Goal: Task Accomplishment & Management: Use online tool/utility

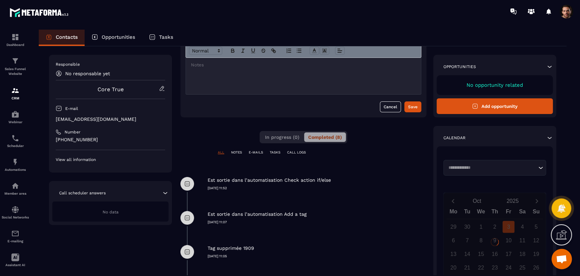
scroll to position [54, 0]
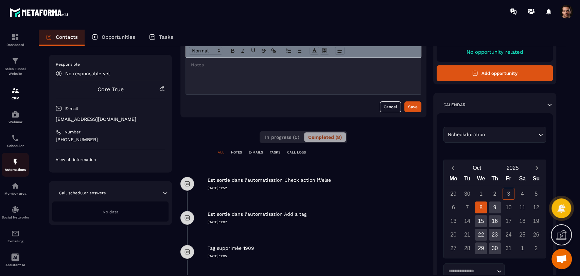
click at [12, 166] on img at bounding box center [15, 162] width 8 height 8
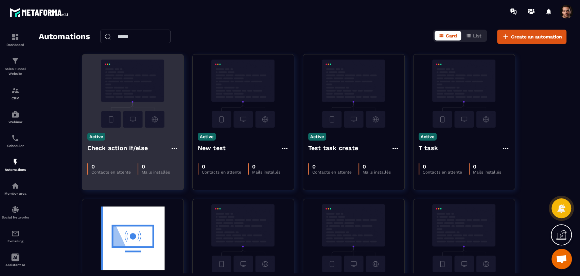
click at [174, 148] on icon at bounding box center [174, 148] width 8 height 8
click at [182, 161] on icon at bounding box center [180, 163] width 6 height 6
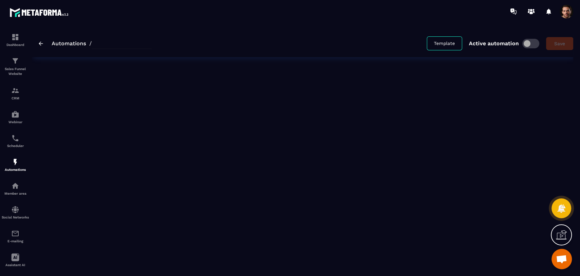
type input "**********"
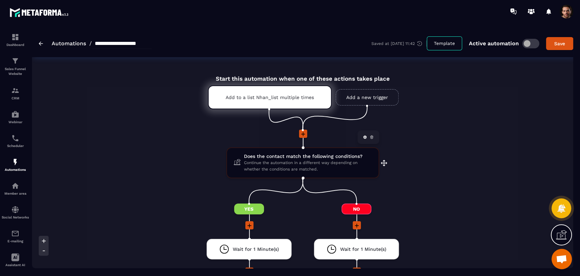
click at [328, 161] on span "Continue the automation in a different way depending on whether the conditions …" at bounding box center [308, 165] width 128 height 13
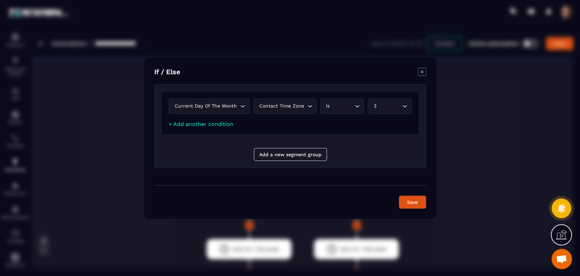
click at [216, 101] on div "Current day of the month Loading..." at bounding box center [209, 106] width 81 height 16
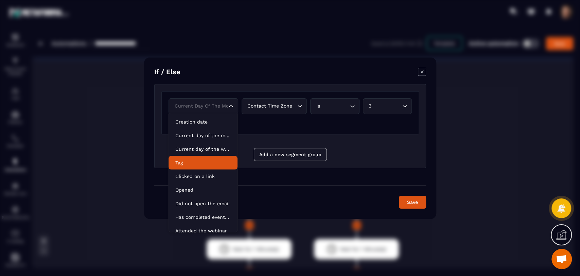
click at [198, 164] on p "Tag" at bounding box center [202, 162] width 55 height 7
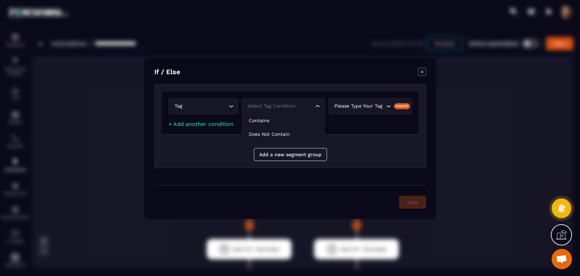
click at [305, 105] on div "Select tag condition" at bounding box center [279, 105] width 69 height 7
click at [299, 116] on li "Contains" at bounding box center [283, 121] width 83 height 14
click at [358, 109] on div "Please type your tag" at bounding box center [370, 106] width 84 height 16
click at [378, 101] on div "Please type your tag" at bounding box center [370, 106] width 84 height 16
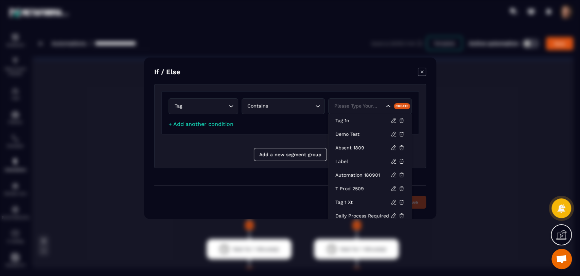
click at [377, 109] on div "Please type your tag" at bounding box center [358, 105] width 53 height 7
click at [366, 118] on p "tag 1n" at bounding box center [363, 120] width 55 height 7
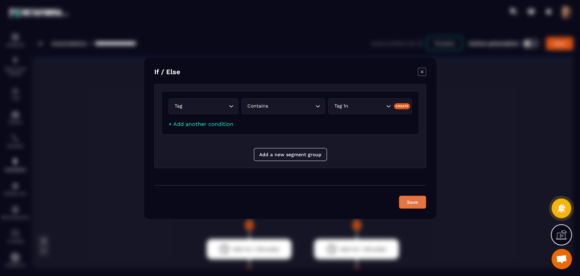
click at [414, 204] on button "Save" at bounding box center [412, 201] width 27 height 13
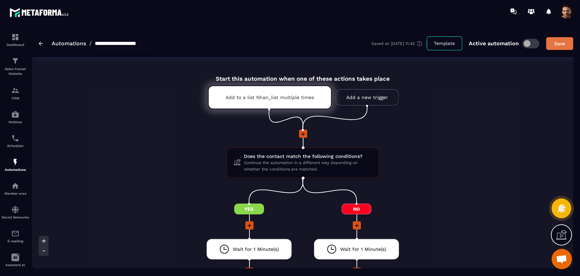
click at [568, 47] on button "Save" at bounding box center [559, 43] width 27 height 13
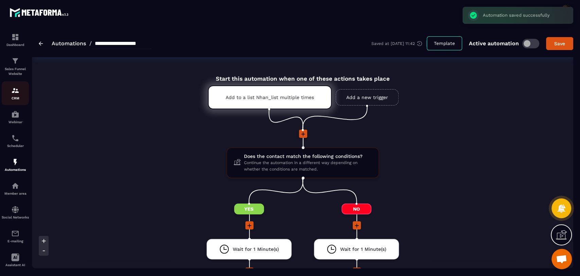
click at [16, 98] on p "CRM" at bounding box center [15, 98] width 27 height 4
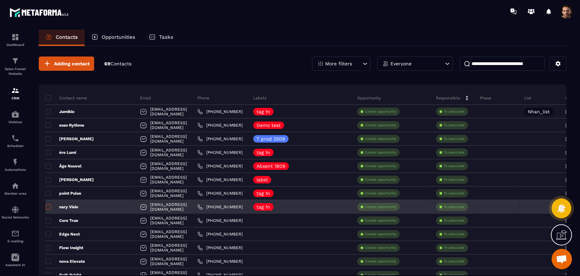
click at [48, 208] on span at bounding box center [48, 206] width 5 height 5
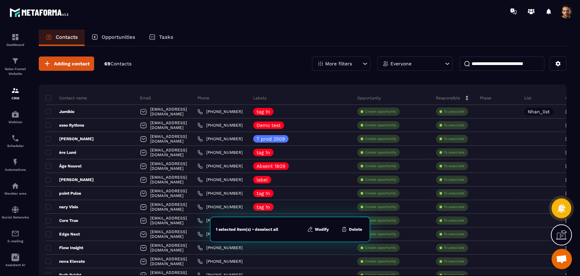
click at [321, 227] on button "Modify" at bounding box center [318, 229] width 26 height 7
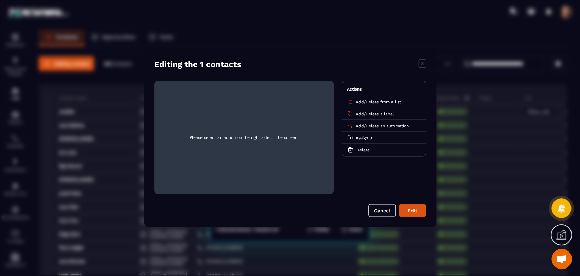
click at [357, 128] on div "Add / Delete an automation" at bounding box center [384, 126] width 84 height 12
click at [359, 126] on span "Add" at bounding box center [360, 125] width 8 height 5
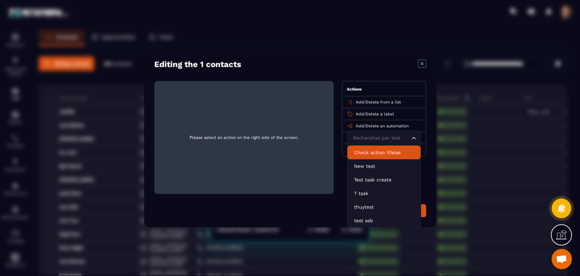
click at [373, 152] on p "Check action if/else" at bounding box center [384, 152] width 60 height 7
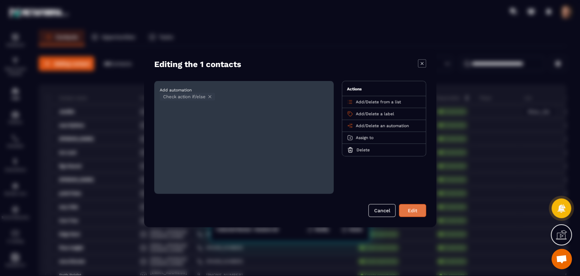
click at [410, 213] on button "Edit" at bounding box center [412, 210] width 27 height 13
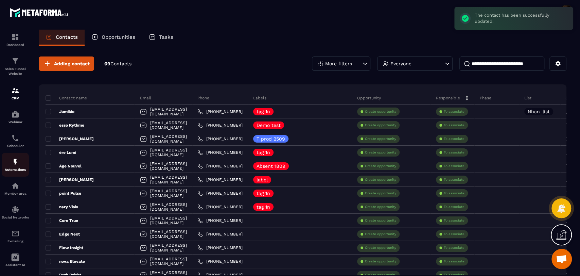
click at [15, 164] on img at bounding box center [15, 162] width 8 height 8
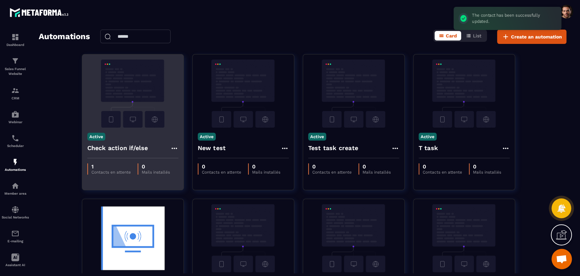
click at [174, 148] on icon at bounding box center [174, 148] width 8 height 8
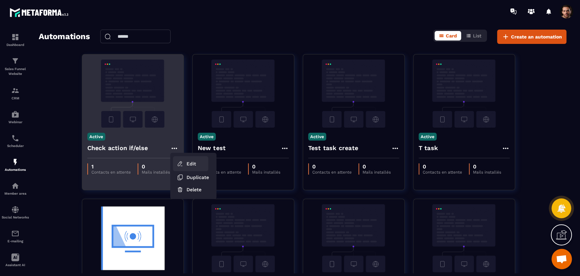
click at [176, 158] on link "Edit" at bounding box center [190, 163] width 35 height 15
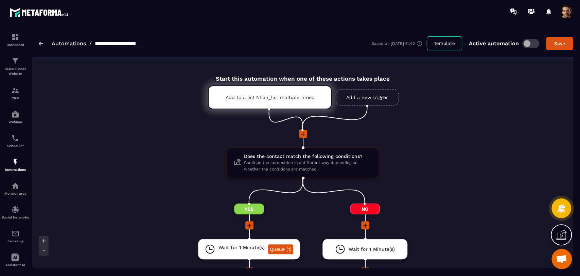
scroll to position [38, 0]
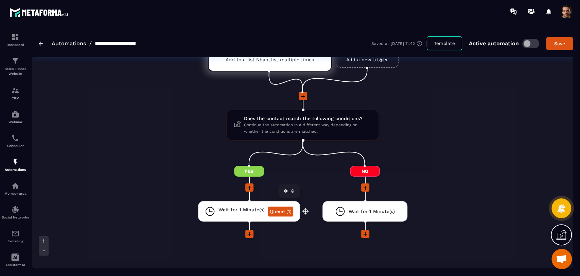
click at [285, 212] on link "Queue (1)" at bounding box center [280, 211] width 25 height 10
click at [16, 96] on div "CRM" at bounding box center [15, 93] width 27 height 14
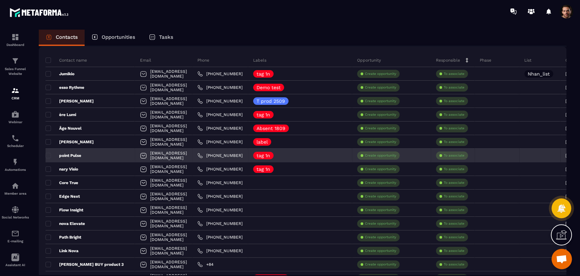
scroll to position [75, 0]
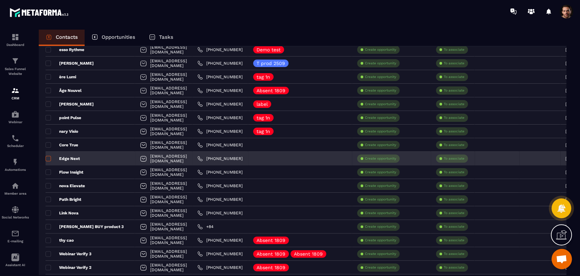
click at [46, 160] on span at bounding box center [48, 158] width 5 height 5
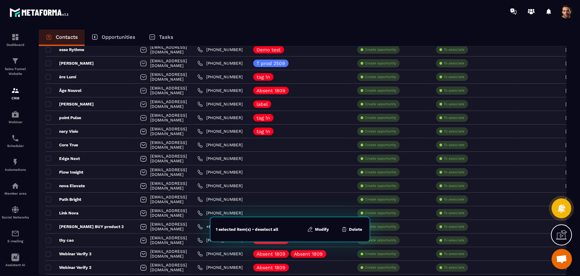
click at [314, 229] on button "Modify" at bounding box center [318, 229] width 26 height 7
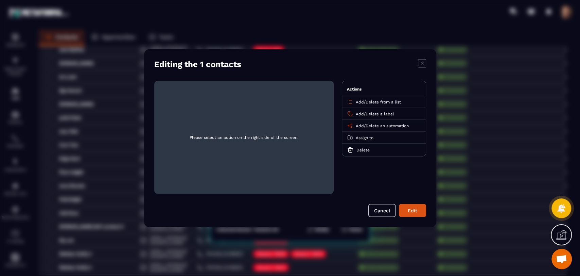
click at [356, 125] on span "Add" at bounding box center [360, 125] width 8 height 5
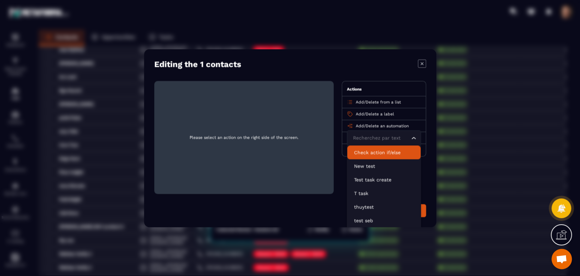
click at [381, 152] on p "Check action if/else" at bounding box center [384, 152] width 60 height 7
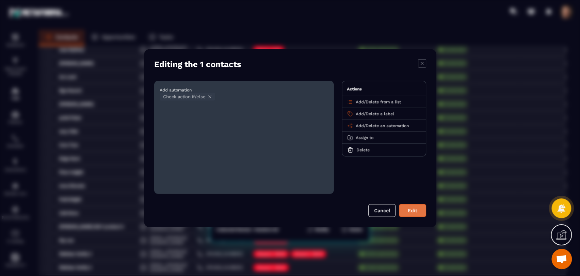
click at [415, 211] on button "Edit" at bounding box center [412, 210] width 27 height 13
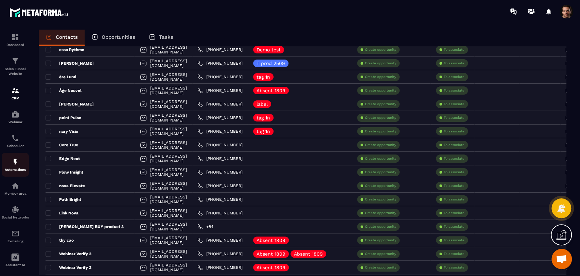
click at [6, 168] on div "Automations" at bounding box center [15, 165] width 27 height 14
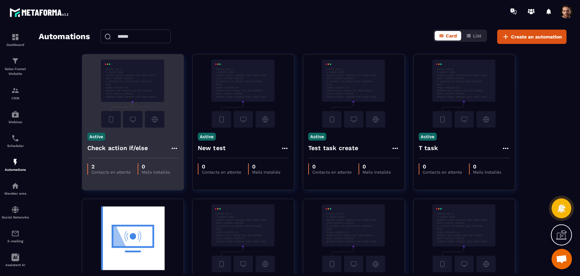
click at [171, 145] on icon at bounding box center [174, 148] width 8 height 8
click at [180, 155] on ul "Edit Duplicate Delete" at bounding box center [193, 176] width 46 height 46
click at [189, 160] on link "Edit" at bounding box center [190, 163] width 35 height 15
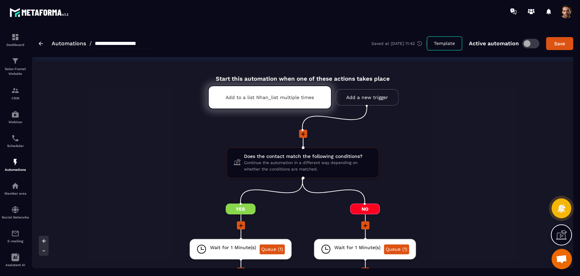
scroll to position [38, 0]
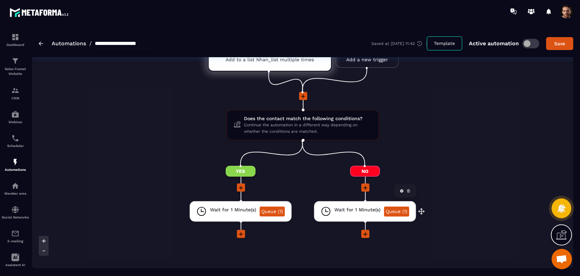
click at [401, 213] on link "Queue (1)" at bounding box center [396, 211] width 25 height 10
